Goal: Task Accomplishment & Management: Manage account settings

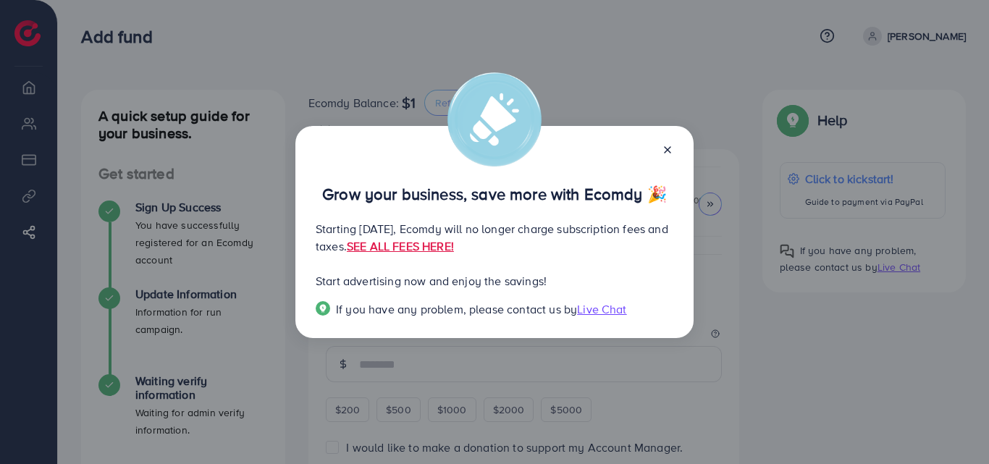
click at [671, 185] on p "Grow your business, save more with Ecomdy 🎉" at bounding box center [495, 193] width 358 height 17
click at [668, 185] on p "Grow your business, save more with Ecomdy 🎉" at bounding box center [495, 193] width 358 height 17
click at [668, 157] on div "Grow your business, save more with Ecomdy 🎉" at bounding box center [495, 180] width 358 height 46
click at [668, 185] on p "Grow your business, save more with Ecomdy 🎉" at bounding box center [495, 193] width 358 height 17
click at [667, 185] on p "Grow your business, save more with Ecomdy 🎉" at bounding box center [495, 193] width 358 height 17
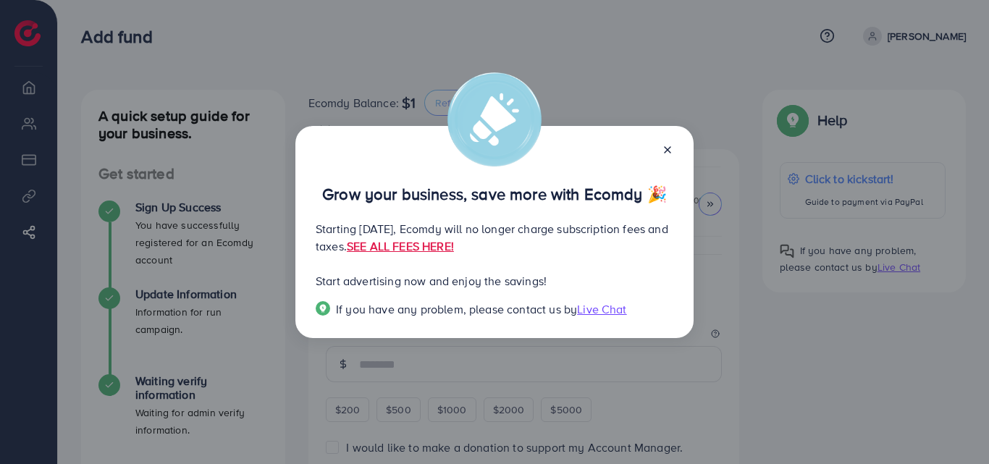
click at [665, 185] on p "Grow your business, save more with Ecomdy 🎉" at bounding box center [495, 193] width 358 height 17
click at [692, 85] on div "Grow your business, save more with Ecomdy 🎉 Starting September 29, 2025, Ecomdy…" at bounding box center [494, 232] width 989 height 464
click at [665, 185] on p "Grow your business, save more with Ecomdy 🎉" at bounding box center [495, 193] width 358 height 17
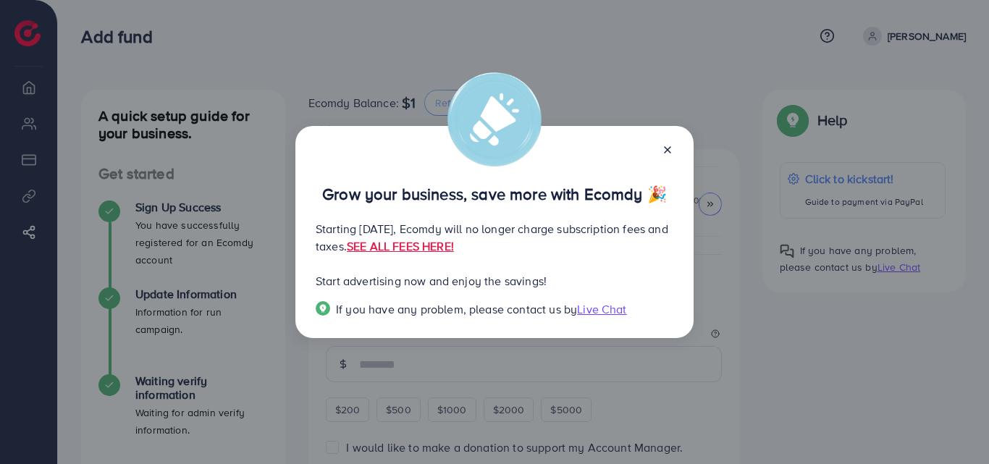
click at [791, 332] on div "Grow your business, save more with Ecomdy 🎉 Starting September 29, 2025, Ecomdy…" at bounding box center [494, 232] width 989 height 464
click at [802, 335] on div "Grow your business, save more with Ecomdy 🎉 Starting September 29, 2025, Ecomdy…" at bounding box center [494, 232] width 989 height 464
click at [669, 185] on p "Grow your business, save more with Ecomdy 🎉" at bounding box center [495, 193] width 358 height 17
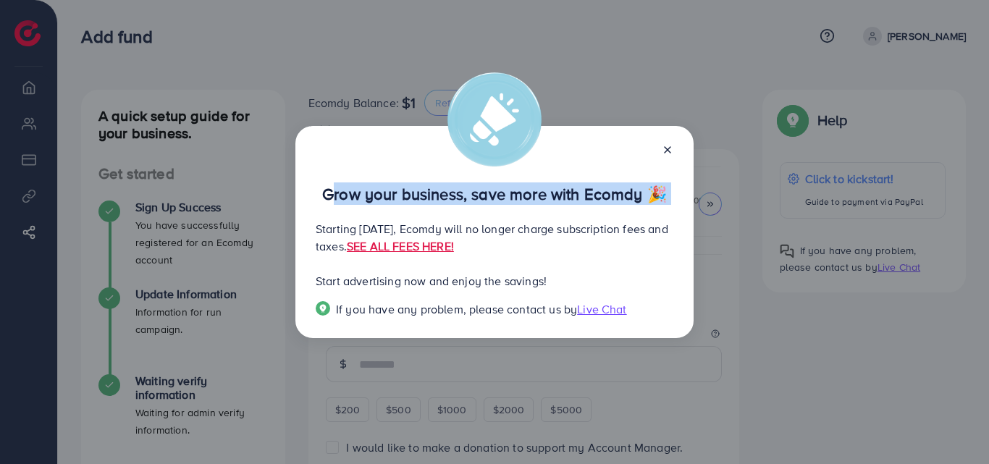
click at [669, 185] on p "Grow your business, save more with Ecomdy 🎉" at bounding box center [495, 193] width 358 height 17
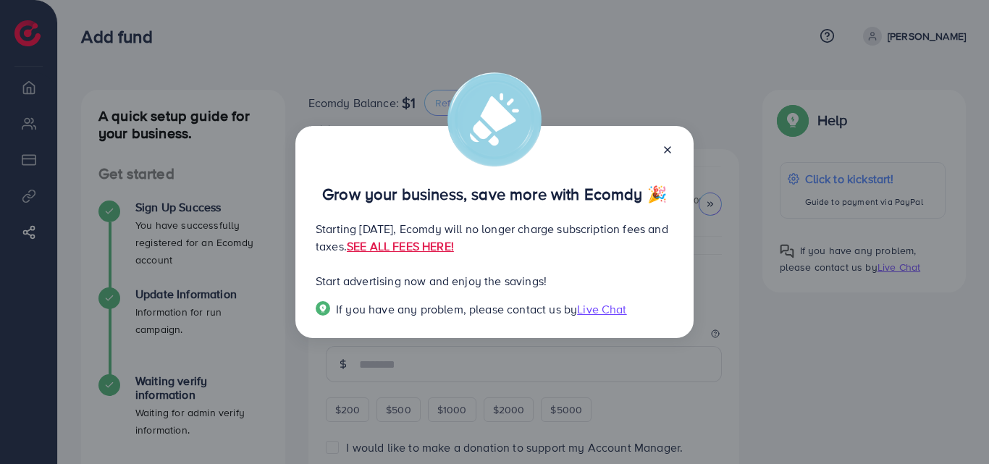
click at [605, 307] on div "Grow your business, save more with Ecomdy 🎉 Starting September 29, 2025, Ecomdy…" at bounding box center [494, 232] width 989 height 464
click at [734, 311] on div "Grow your business, save more with Ecomdy 🎉 Starting September 29, 2025, Ecomdy…" at bounding box center [494, 232] width 989 height 464
click at [677, 301] on div "Grow your business, save more with Ecomdy 🎉 Starting September 29, 2025, Ecomdy…" at bounding box center [494, 232] width 398 height 213
click at [668, 185] on p "Grow your business, save more with Ecomdy 🎉" at bounding box center [495, 193] width 358 height 17
click at [668, 150] on line at bounding box center [668, 150] width 6 height 6
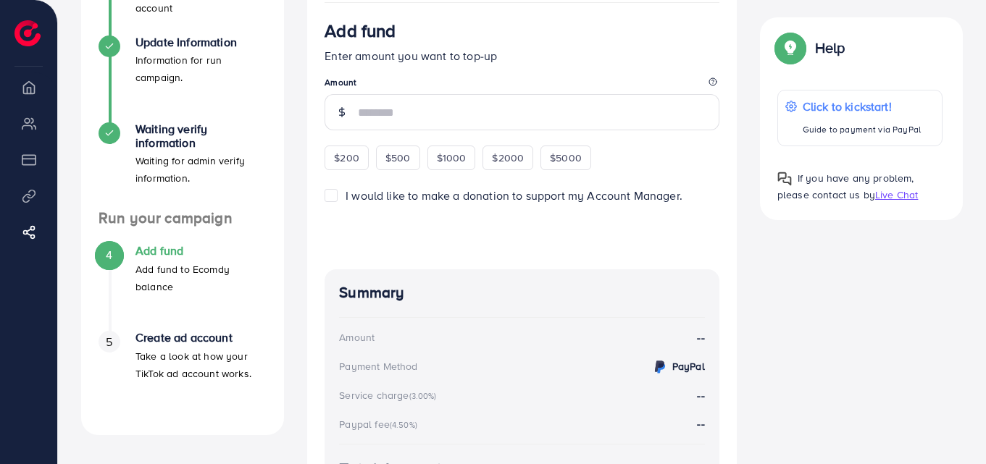
scroll to position [249, 0]
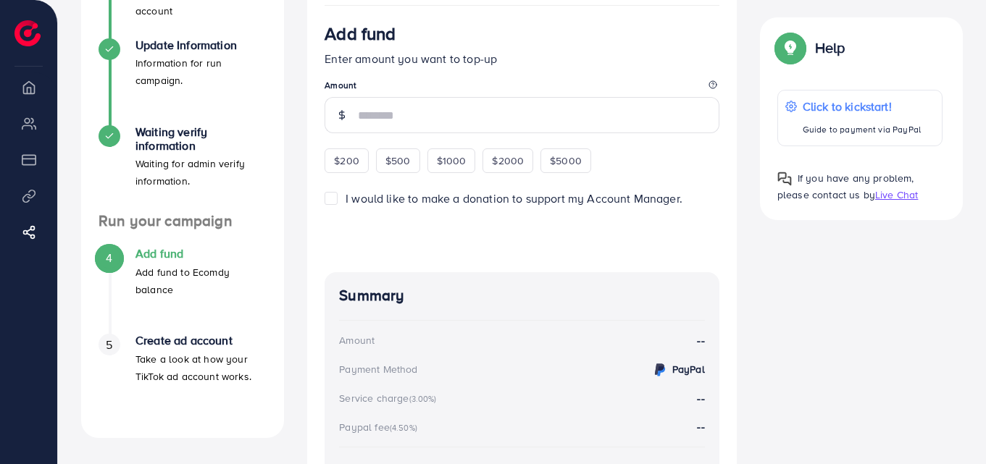
click at [117, 256] on div "4" at bounding box center [109, 258] width 22 height 22
click at [161, 256] on h4 "Add fund" at bounding box center [200, 254] width 131 height 14
click at [156, 140] on h4 "Waiting verify information" at bounding box center [200, 139] width 131 height 28
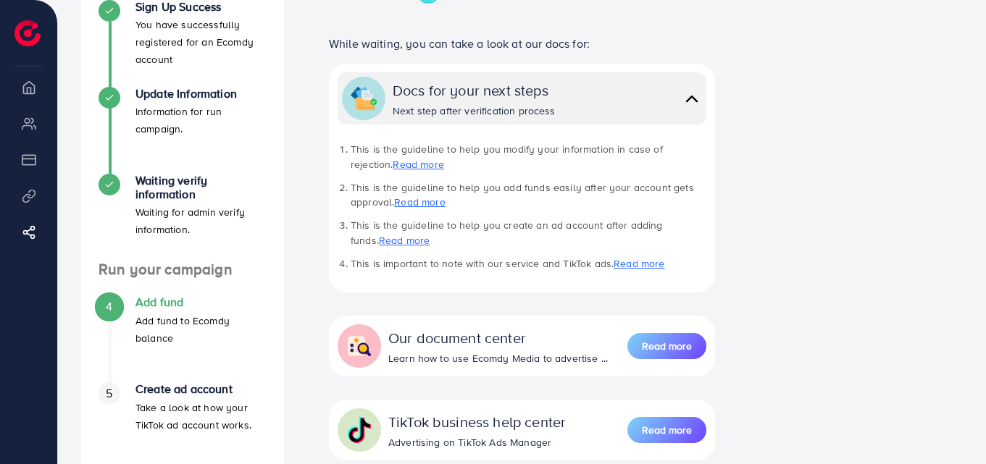
scroll to position [311, 0]
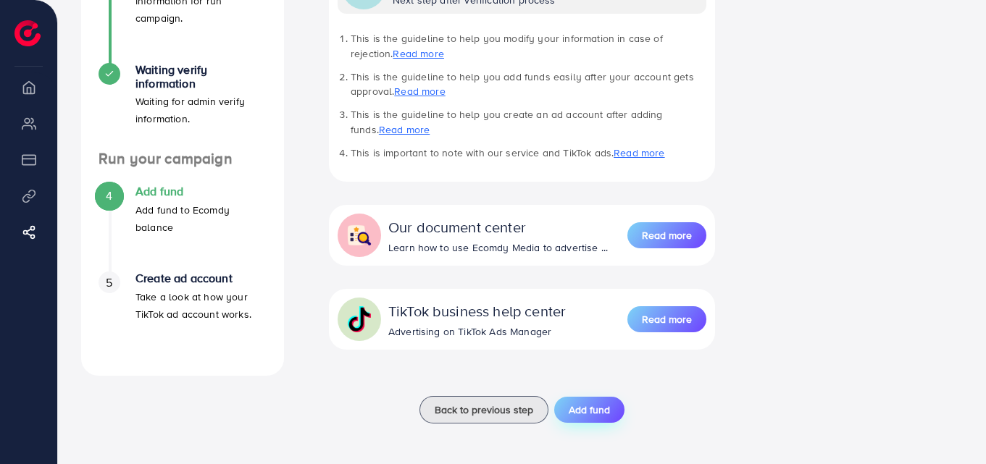
click at [597, 411] on span "Add fund" at bounding box center [589, 410] width 41 height 14
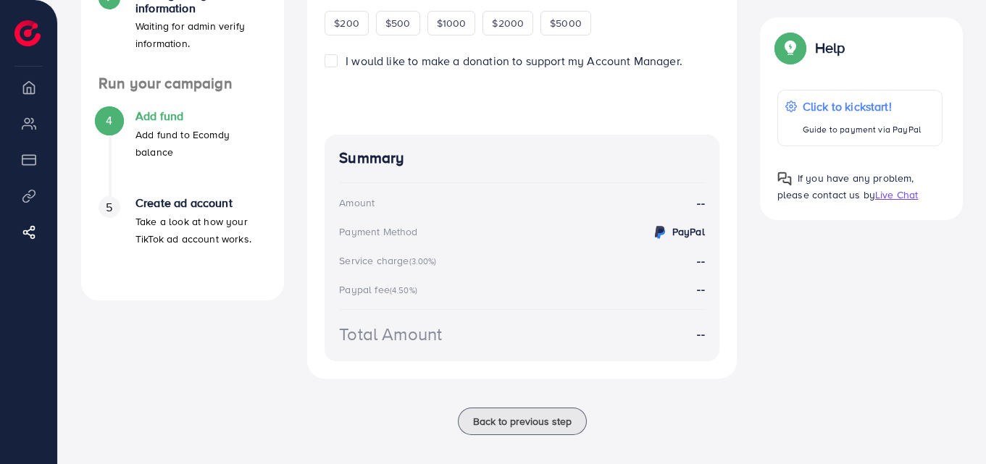
scroll to position [402, 0]
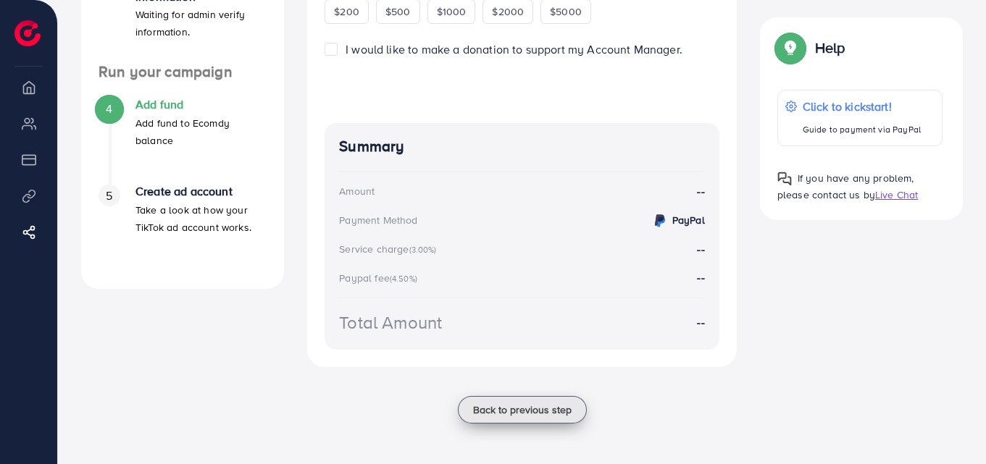
click at [541, 413] on span "Back to previous step" at bounding box center [522, 410] width 98 height 14
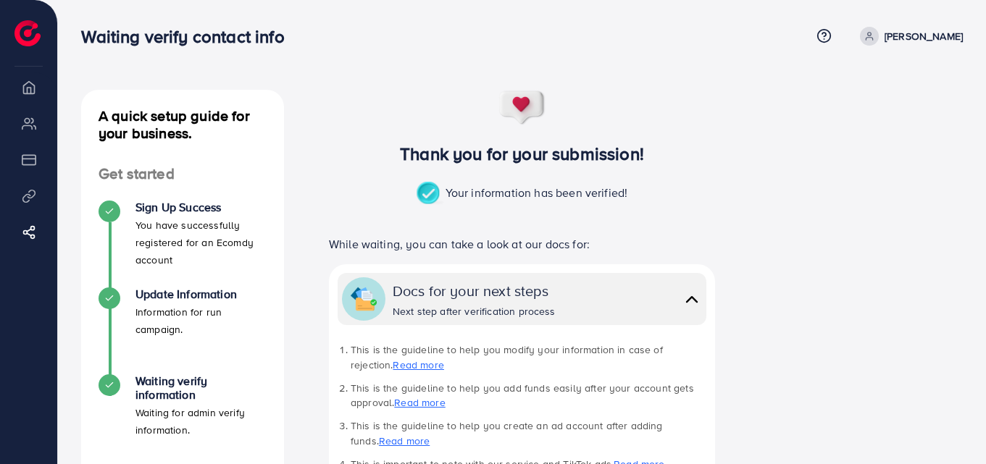
click at [28, 91] on li "Overview" at bounding box center [28, 86] width 57 height 29
click at [874, 41] on icon at bounding box center [869, 36] width 10 height 10
click at [934, 37] on p "[PERSON_NAME]" at bounding box center [923, 36] width 78 height 17
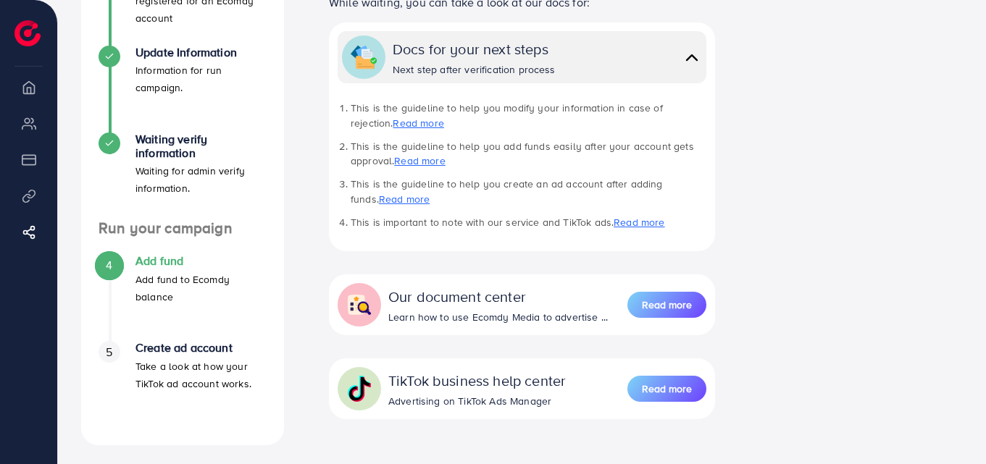
scroll to position [311, 0]
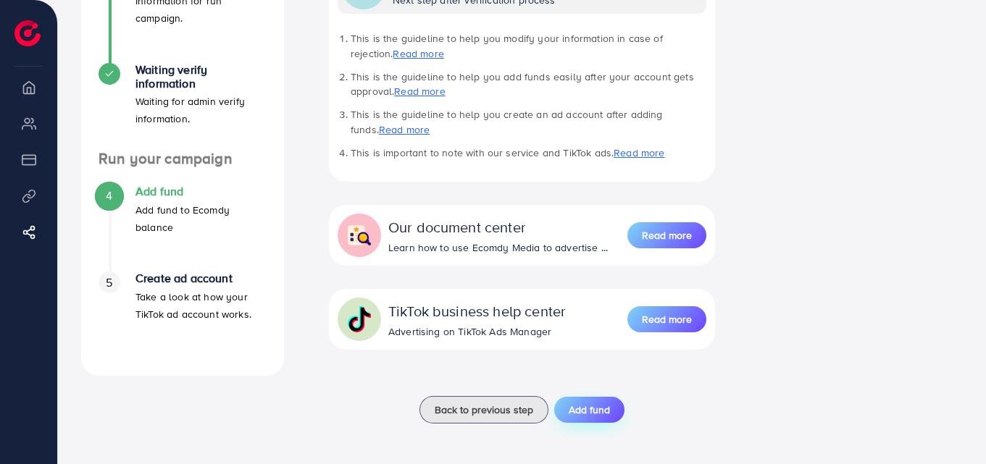
click at [592, 409] on span "Add fund" at bounding box center [589, 410] width 41 height 14
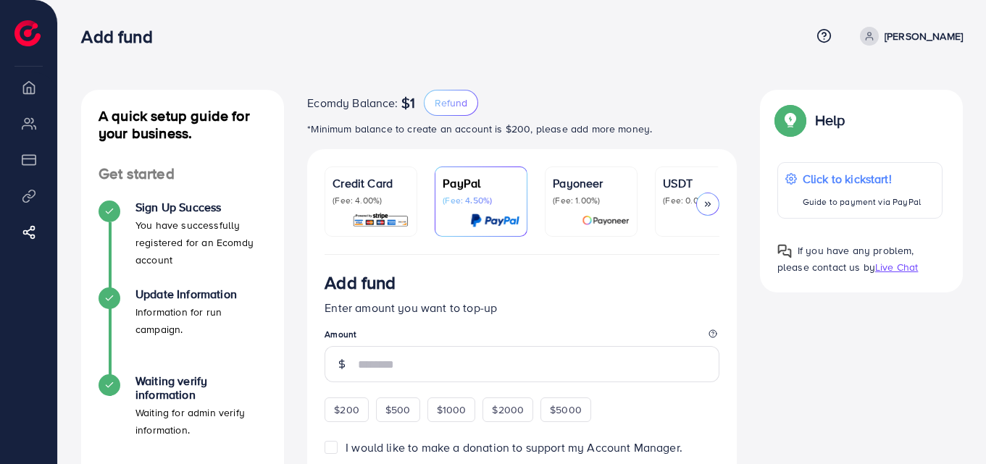
click at [364, 191] on p "Credit Card" at bounding box center [370, 183] width 77 height 17
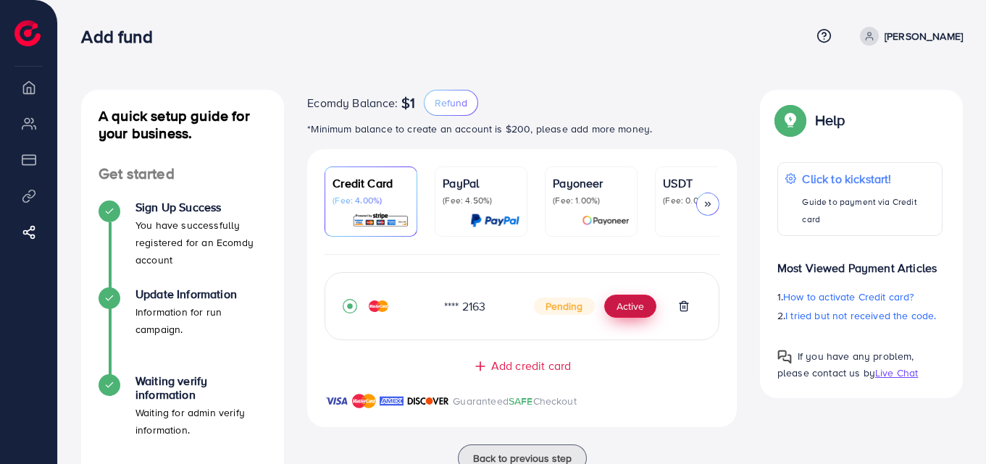
click at [633, 314] on button "Active" at bounding box center [630, 306] width 52 height 23
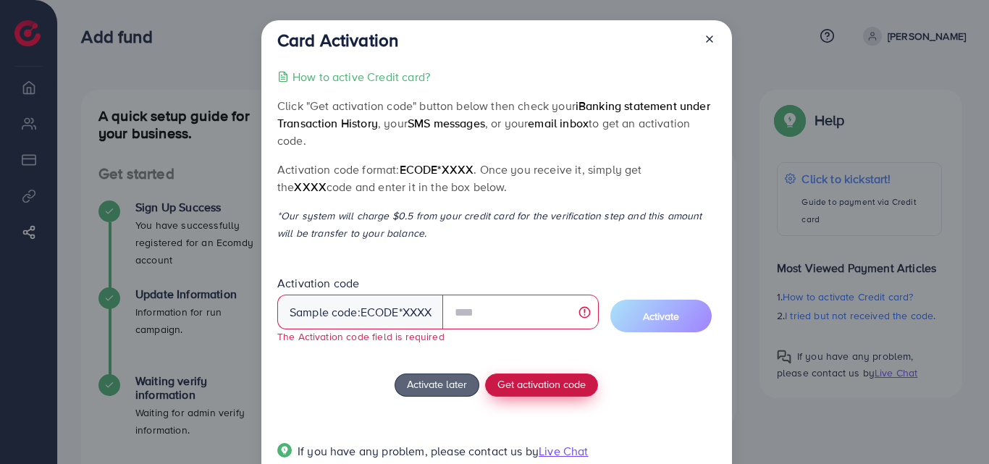
click at [535, 368] on div "How to active Credit card? Click "Get activation code" button below then check …" at bounding box center [496, 272] width 438 height 409
click at [539, 389] on span "Get activation code" at bounding box center [542, 384] width 88 height 15
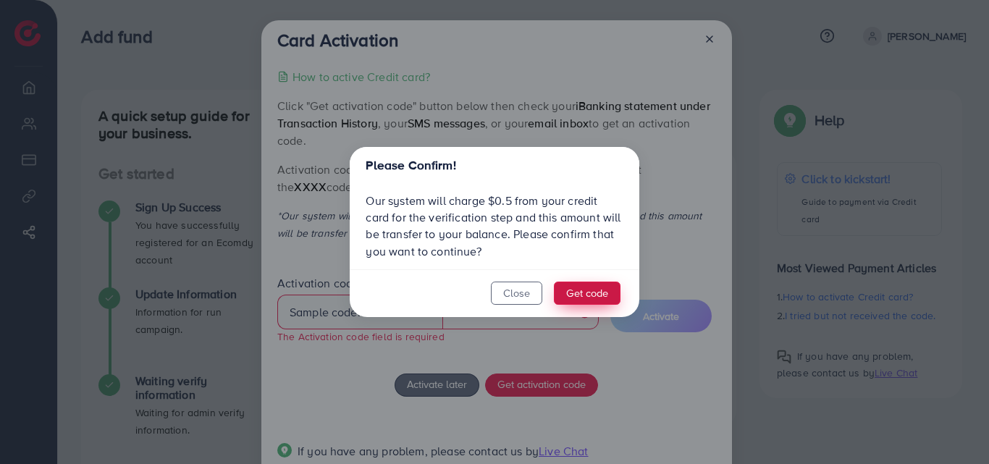
click at [579, 295] on button "Get code" at bounding box center [587, 293] width 67 height 23
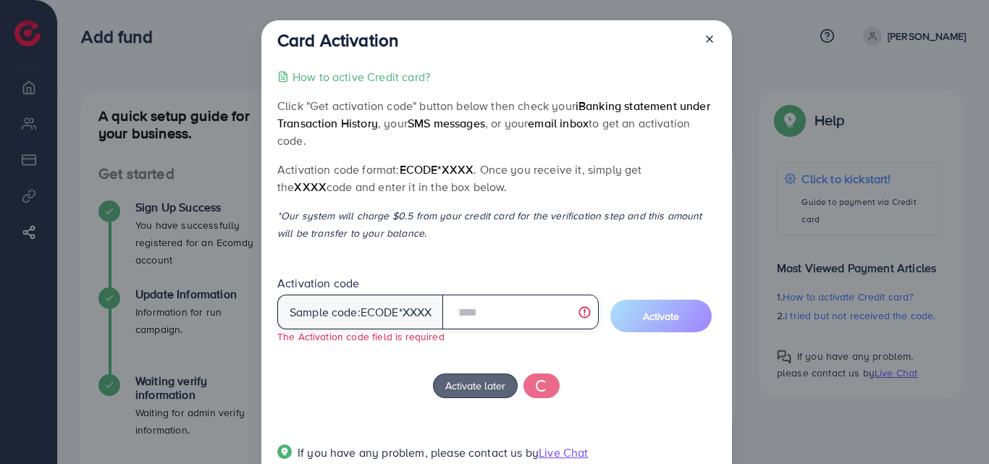
click at [504, 315] on input "text" at bounding box center [520, 312] width 156 height 35
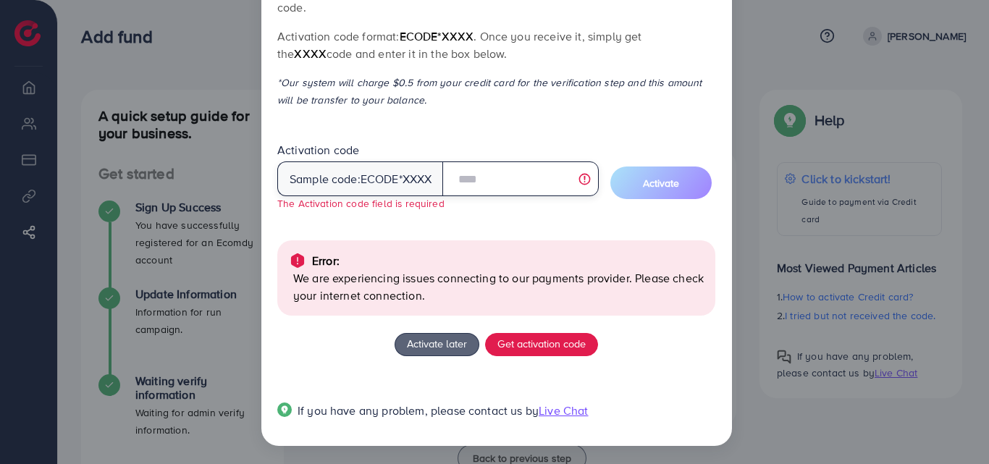
scroll to position [135, 0]
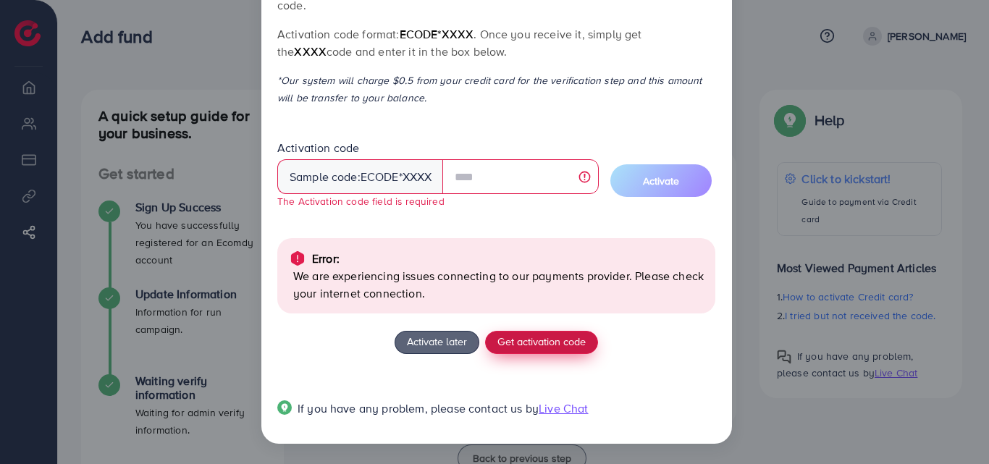
click at [532, 343] on span "Get activation code" at bounding box center [542, 341] width 88 height 15
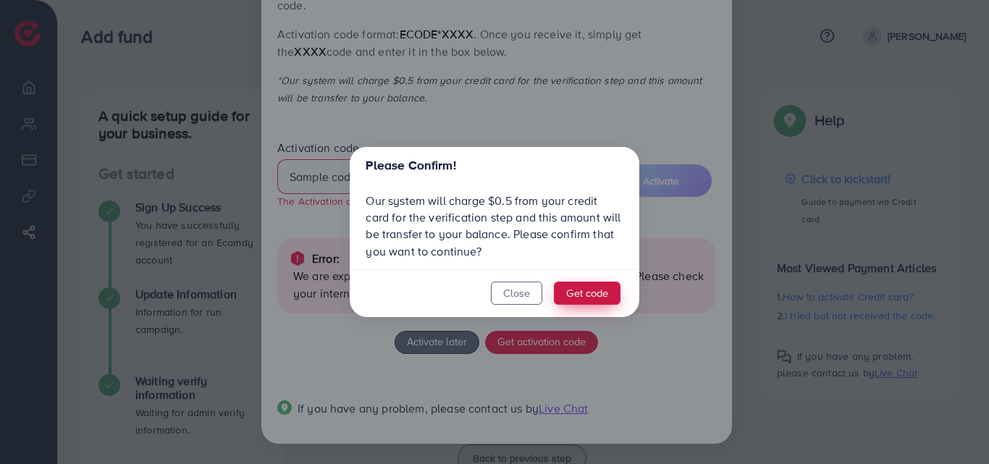
click at [582, 293] on button "Get code" at bounding box center [587, 293] width 67 height 23
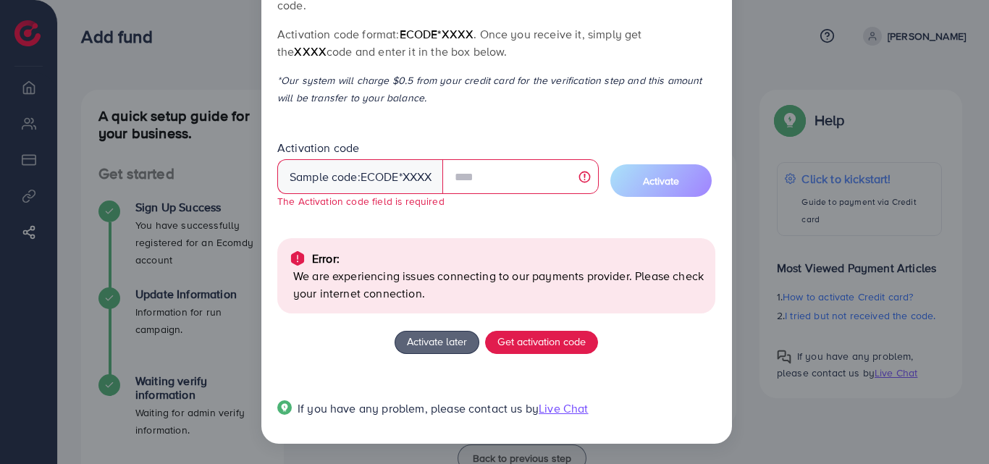
click at [787, 50] on div "Card Activation How to active Credit card? Click "Get activation code" button b…" at bounding box center [494, 232] width 989 height 464
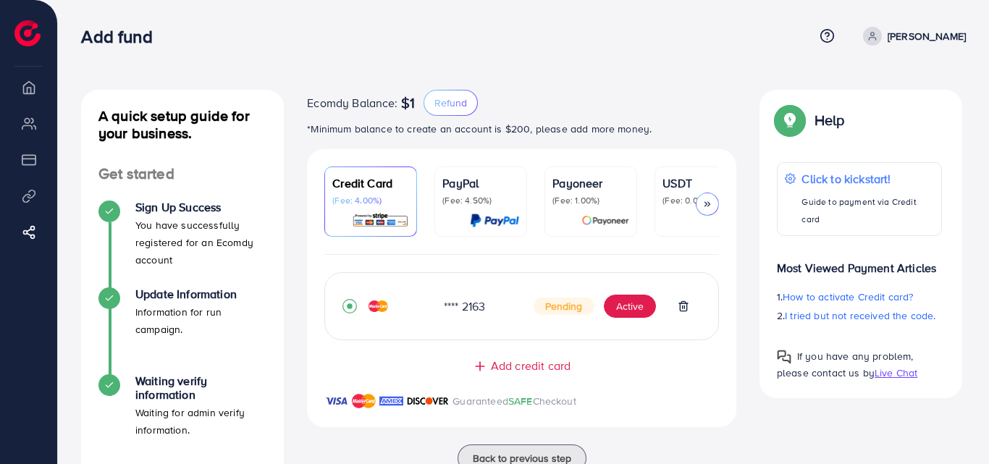
scroll to position [43, 0]
click at [625, 309] on button "Active" at bounding box center [630, 306] width 52 height 23
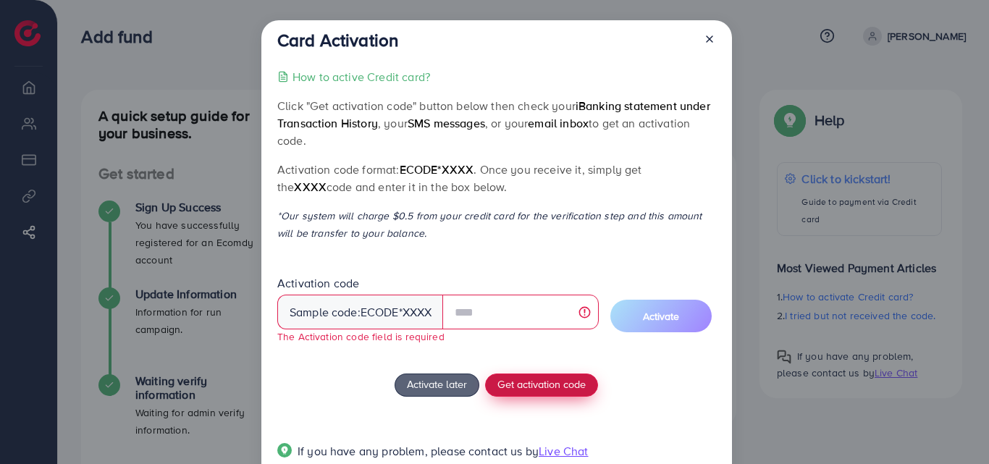
click at [535, 372] on div "How to active Credit card? Click "Get activation code" button below then check …" at bounding box center [496, 272] width 438 height 409
click at [540, 380] on span "Get activation code" at bounding box center [542, 384] width 88 height 15
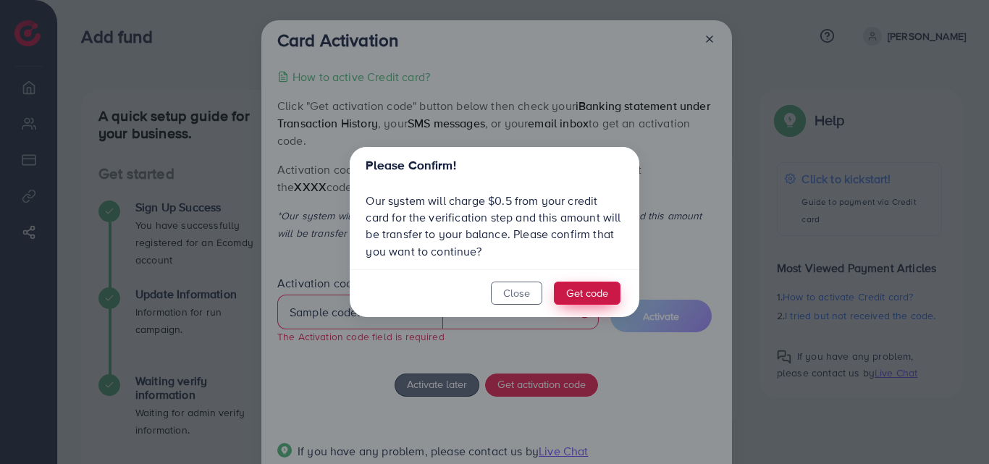
click at [579, 291] on button "Get code" at bounding box center [587, 293] width 67 height 23
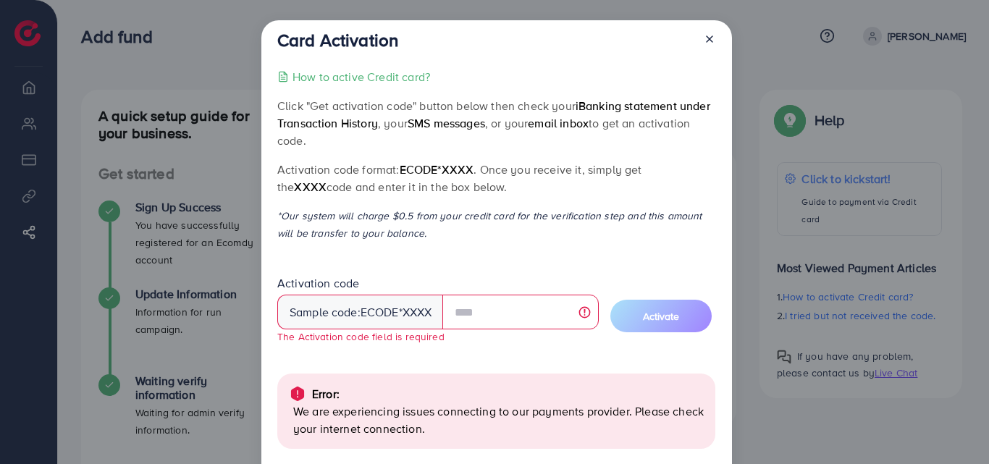
scroll to position [135, 0]
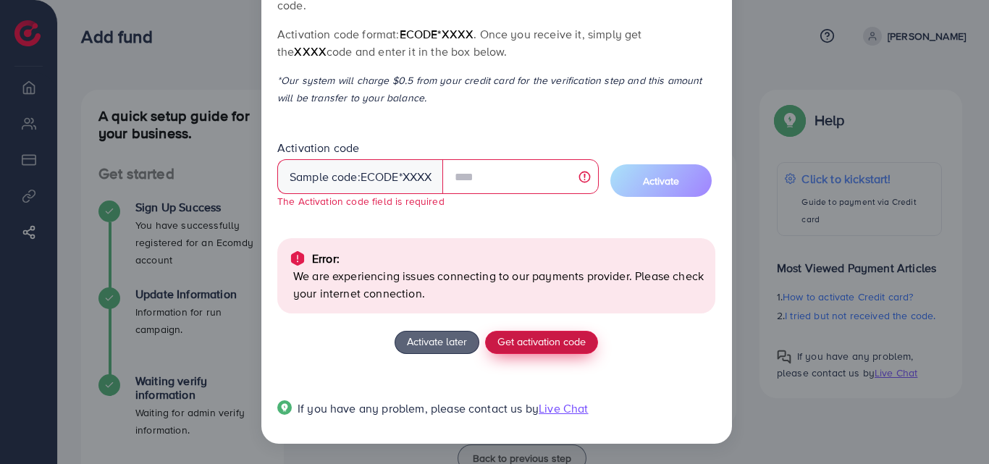
click at [531, 346] on span "Get activation code" at bounding box center [542, 341] width 88 height 15
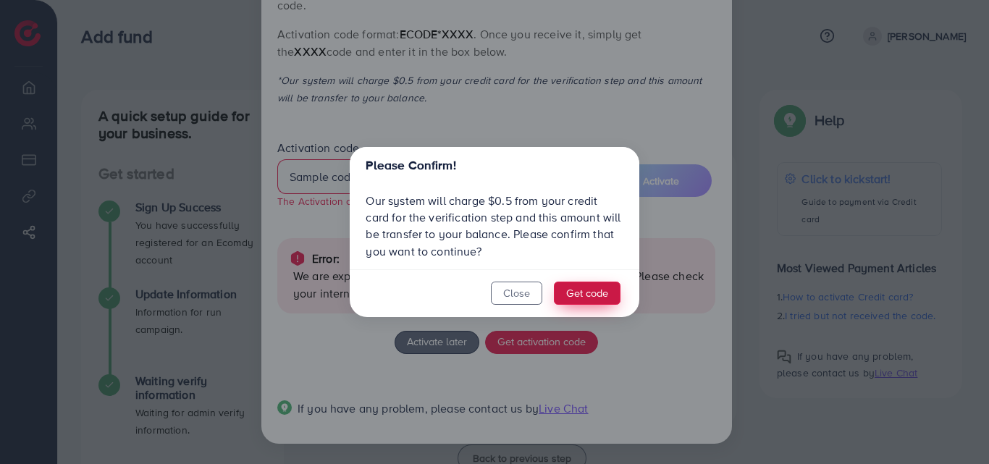
click at [585, 294] on button "Get code" at bounding box center [587, 293] width 67 height 23
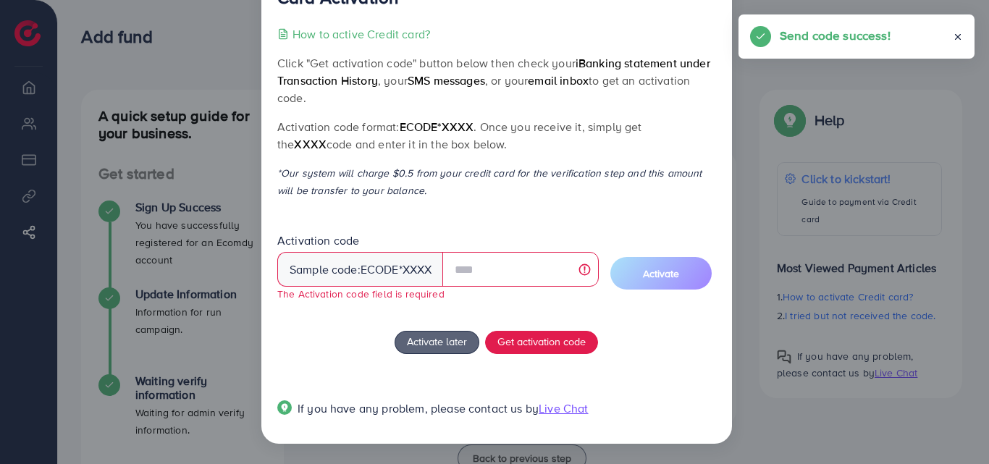
scroll to position [43, 0]
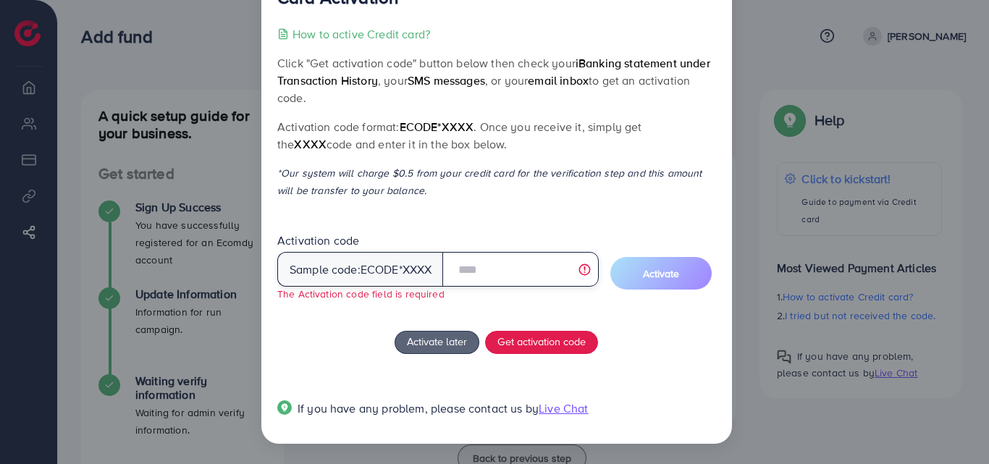
click at [483, 268] on input "text" at bounding box center [520, 269] width 156 height 35
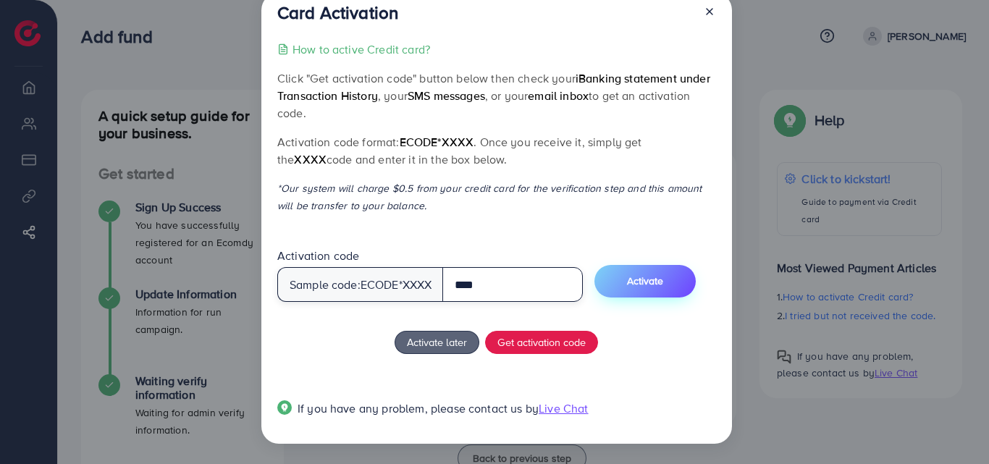
type input "****"
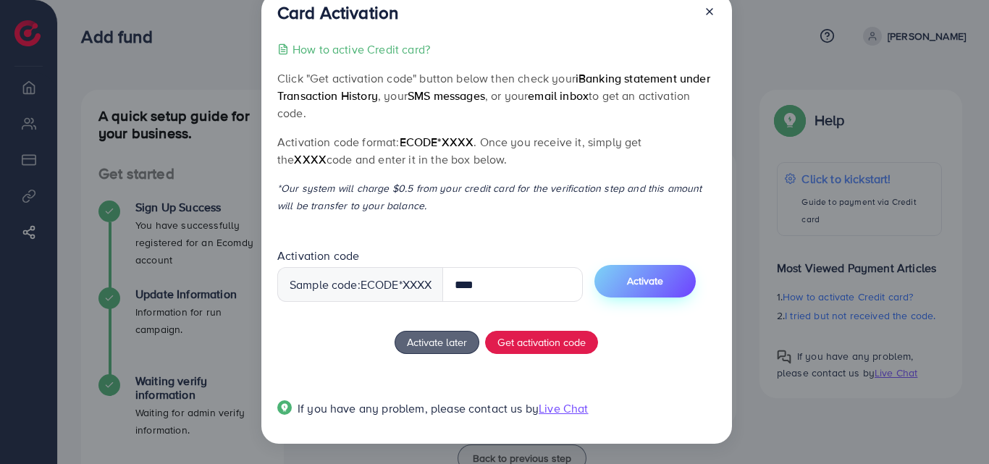
click at [637, 273] on button "Activate" at bounding box center [645, 281] width 101 height 33
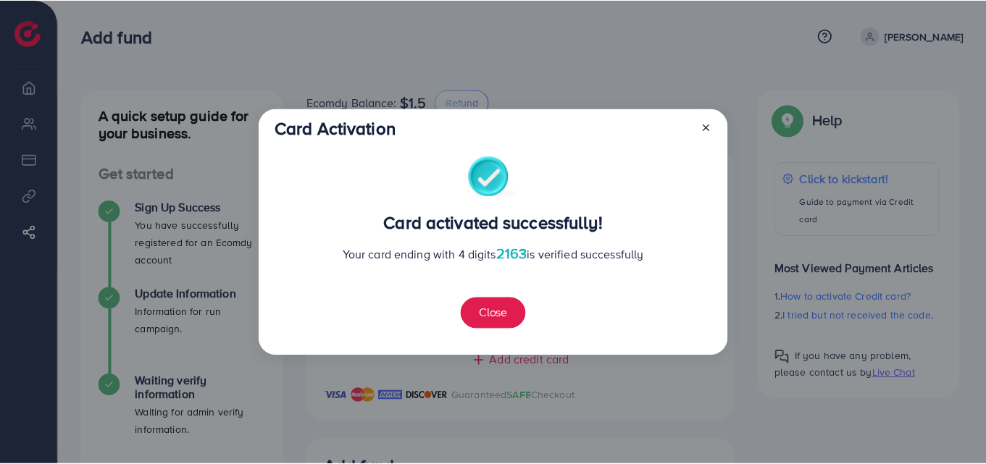
scroll to position [319, 0]
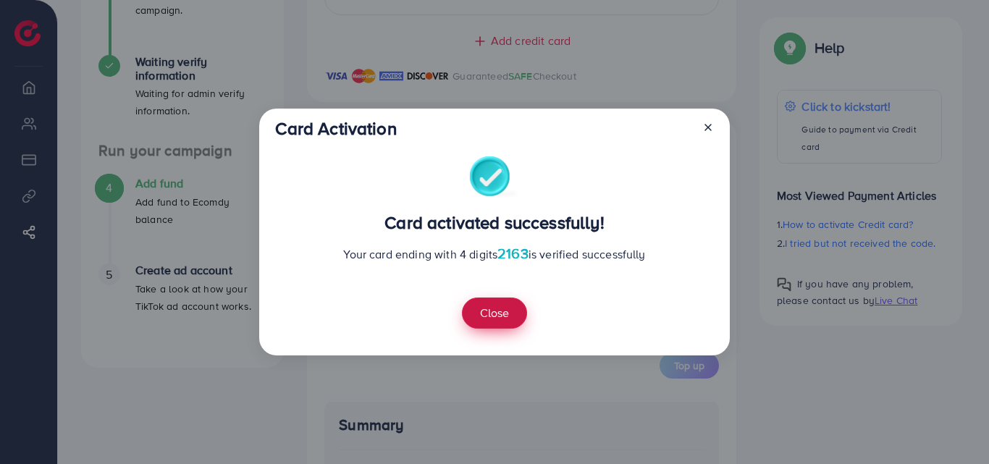
click at [500, 309] on button "Close" at bounding box center [494, 313] width 65 height 31
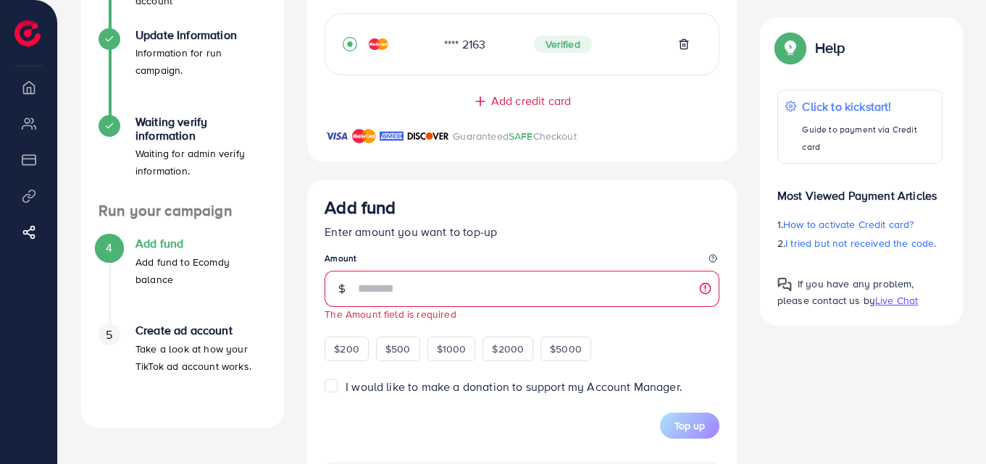
scroll to position [87, 0]
